Goal: Information Seeking & Learning: Learn about a topic

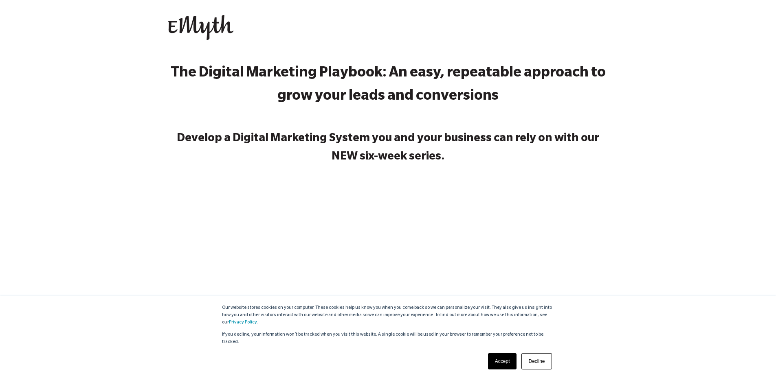
scroll to position [9, 0]
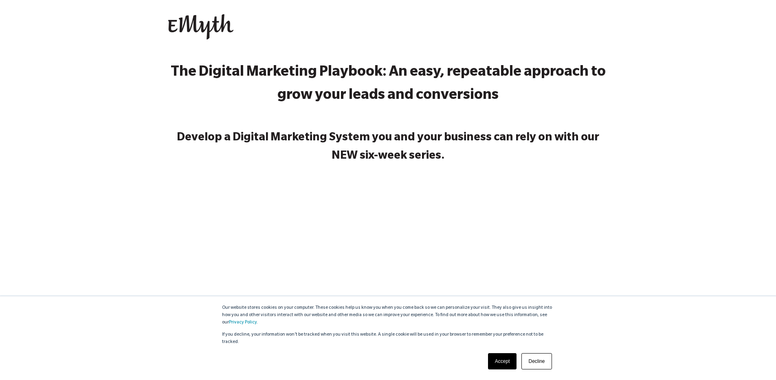
click at [495, 359] on link "Accept" at bounding box center [502, 362] width 29 height 16
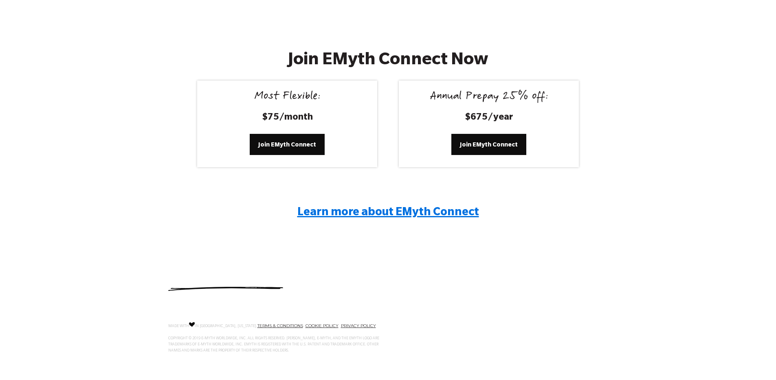
scroll to position [1516, 0]
click at [415, 212] on span "Learn more about EMyth Connect" at bounding box center [388, 214] width 182 height 12
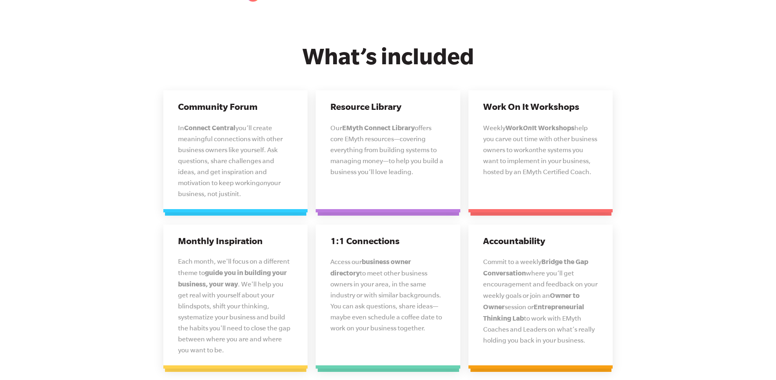
scroll to position [1993, 0]
